Goal: Transaction & Acquisition: Purchase product/service

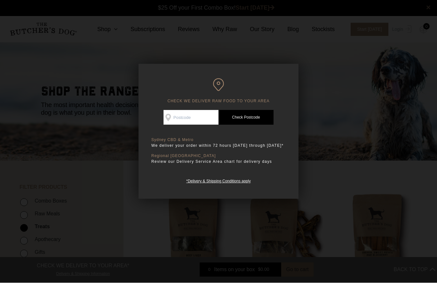
click at [353, 119] on div at bounding box center [218, 141] width 437 height 283
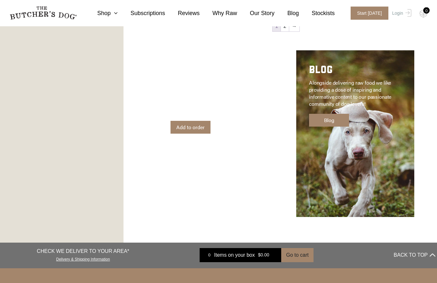
scroll to position [1062, 0]
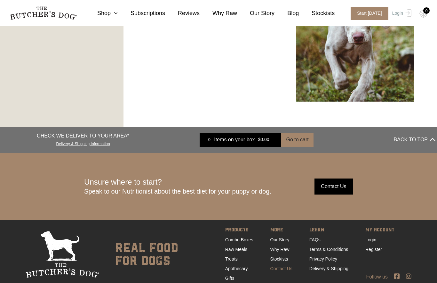
click at [284, 267] on link "Contact Us" at bounding box center [281, 268] width 22 height 5
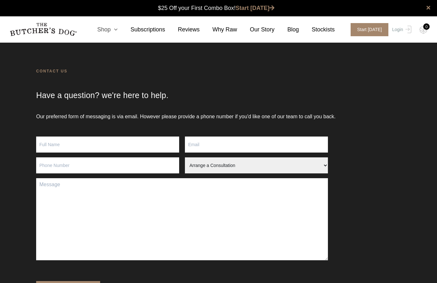
click at [103, 32] on link "Shop" at bounding box center [100, 29] width 33 height 9
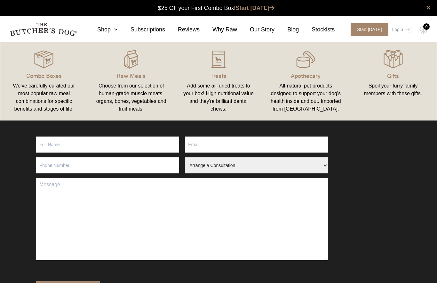
click at [222, 84] on div "Add some air-dried treats to your box! High nutritional value and they're brill…" at bounding box center [219, 97] width 72 height 31
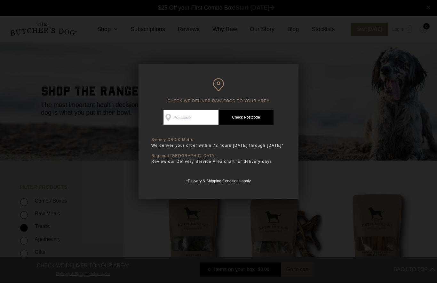
click at [344, 85] on div at bounding box center [218, 141] width 437 height 283
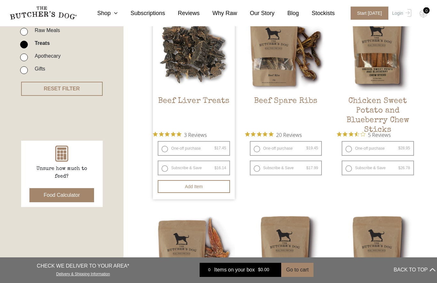
scroll to position [183, 0]
click at [176, 101] on h2 "Beef Liver Treats" at bounding box center [194, 111] width 82 height 30
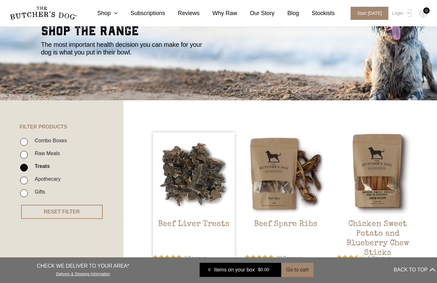
scroll to position [65, 0]
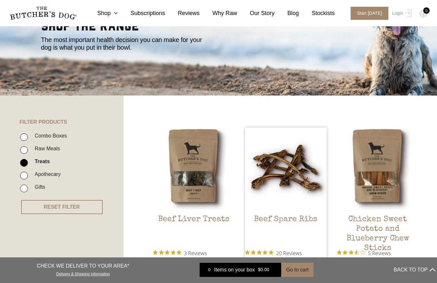
click at [302, 178] on img at bounding box center [286, 168] width 82 height 82
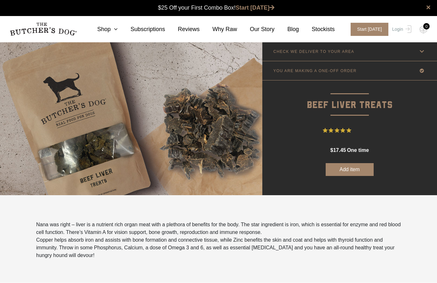
scroll to position [0, 0]
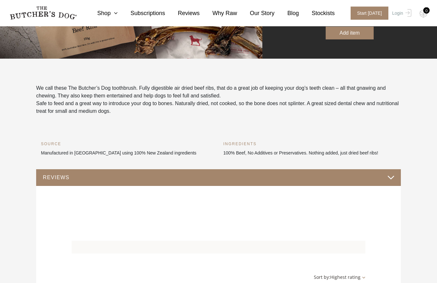
scroll to position [25, 0]
